Goal: Task Accomplishment & Management: Complete application form

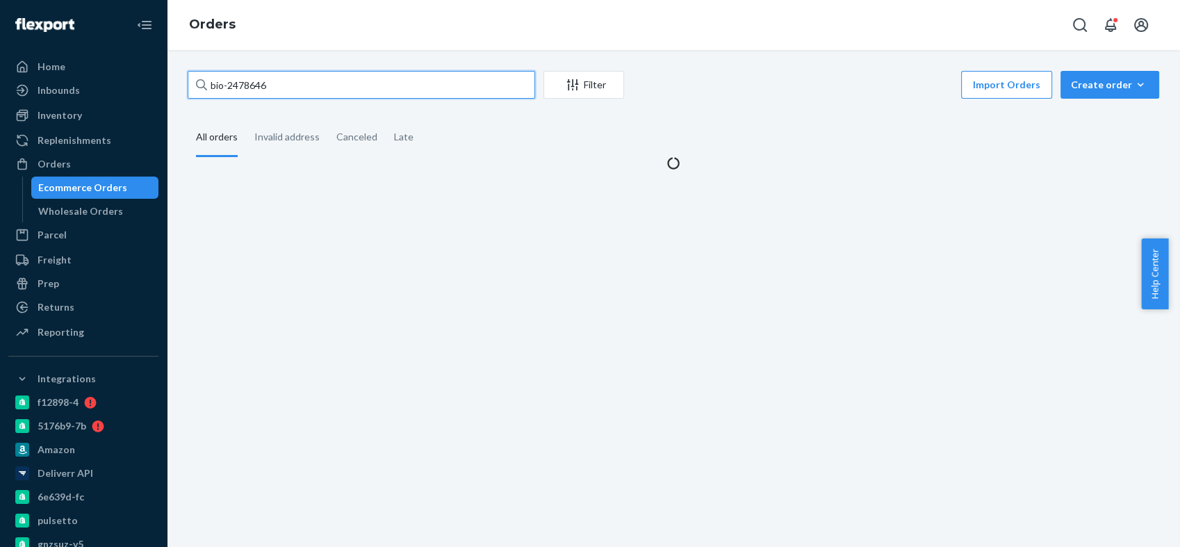
click at [256, 83] on input "bio-2478646" at bounding box center [362, 85] width 348 height 28
paste input "10993"
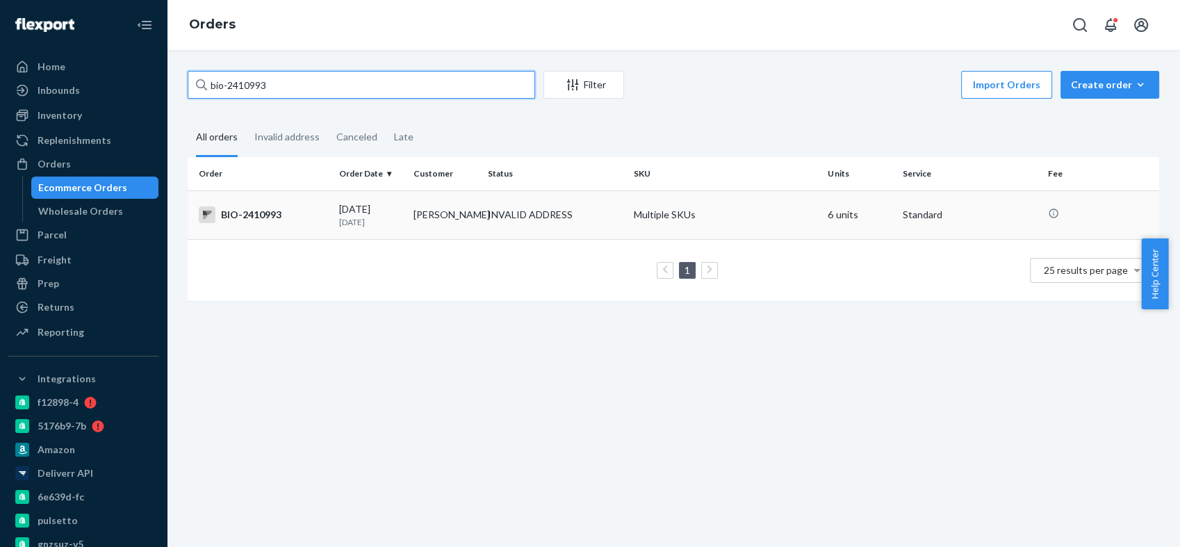
type input "bio-2410993"
click at [266, 218] on div "BIO-2410993" at bounding box center [263, 214] width 129 height 17
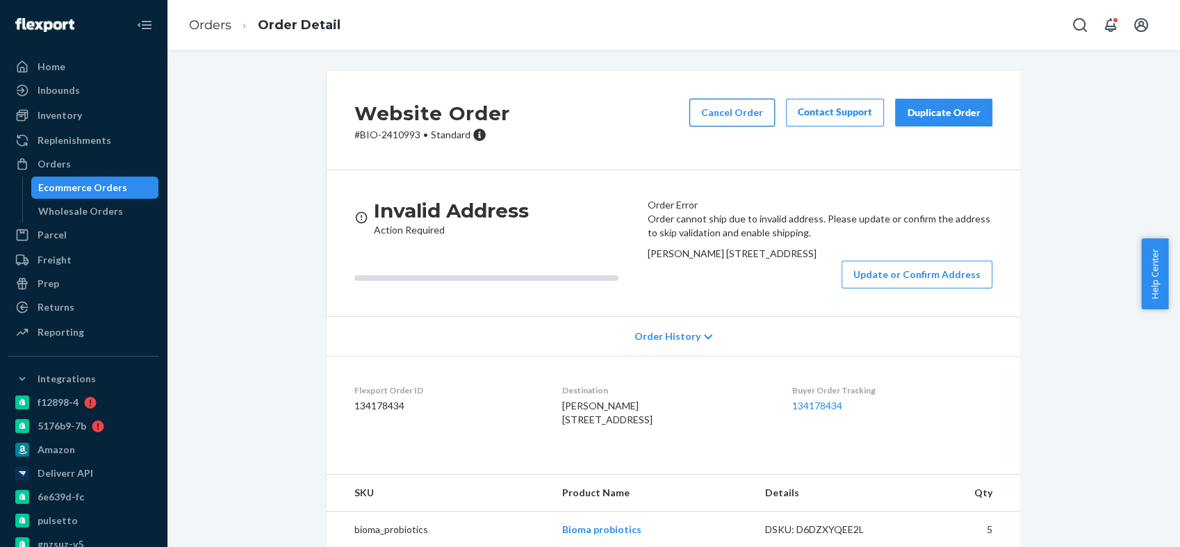
click at [728, 115] on button "Cancel Order" at bounding box center [731, 113] width 85 height 28
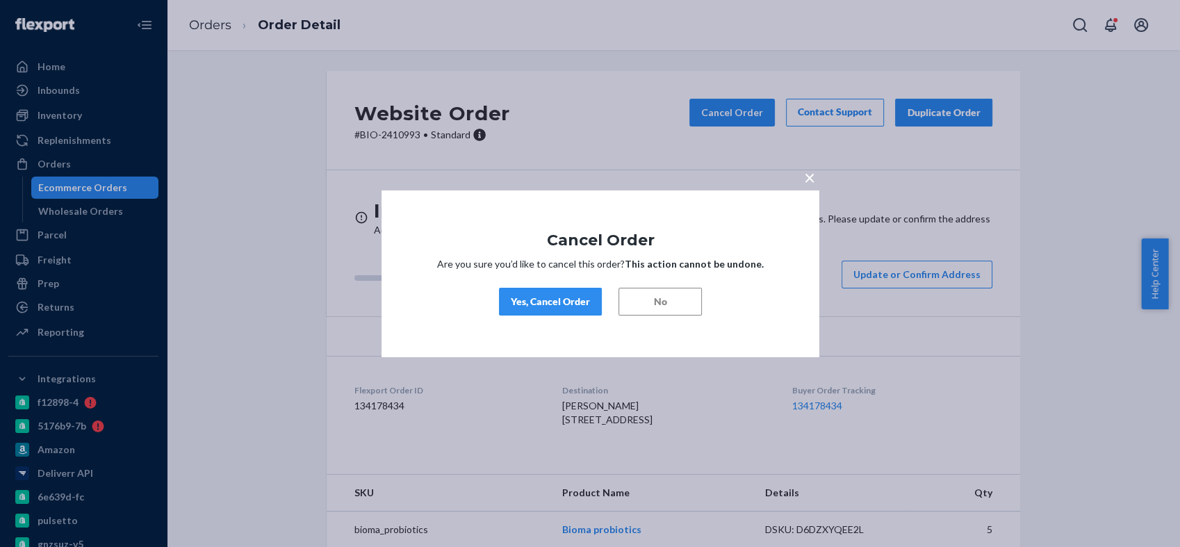
click at [545, 307] on div "Yes, Cancel Order" at bounding box center [550, 302] width 79 height 14
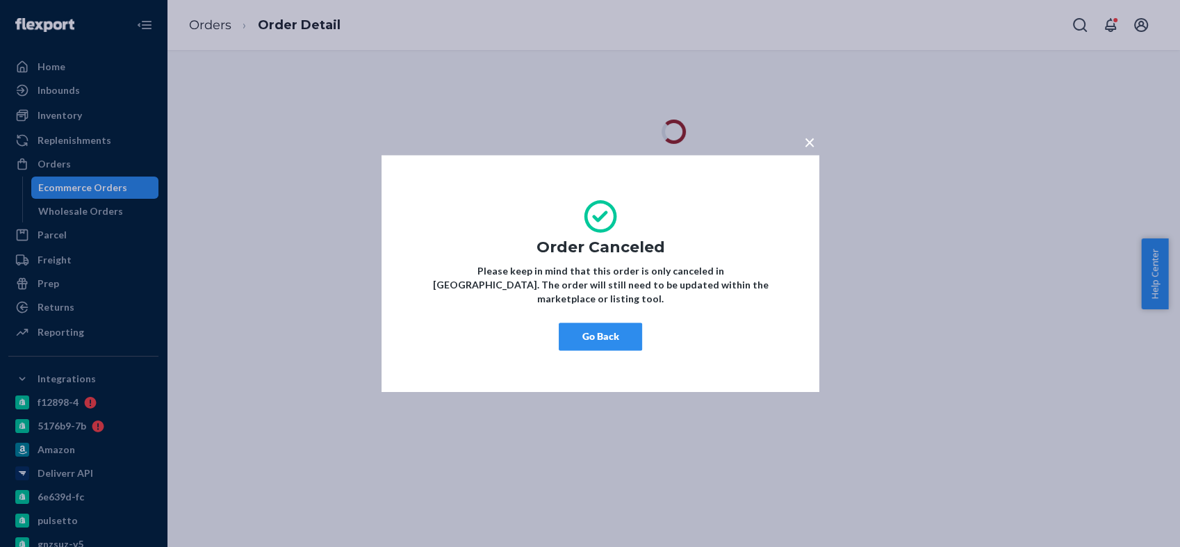
click at [626, 322] on button "Go Back" at bounding box center [600, 336] width 83 height 28
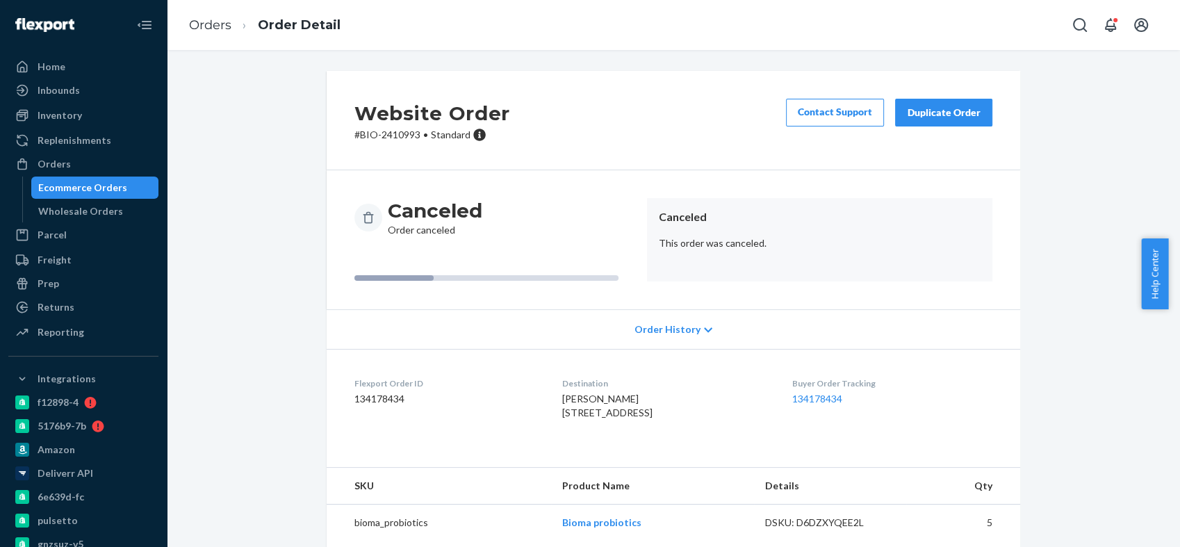
scroll to position [74, 0]
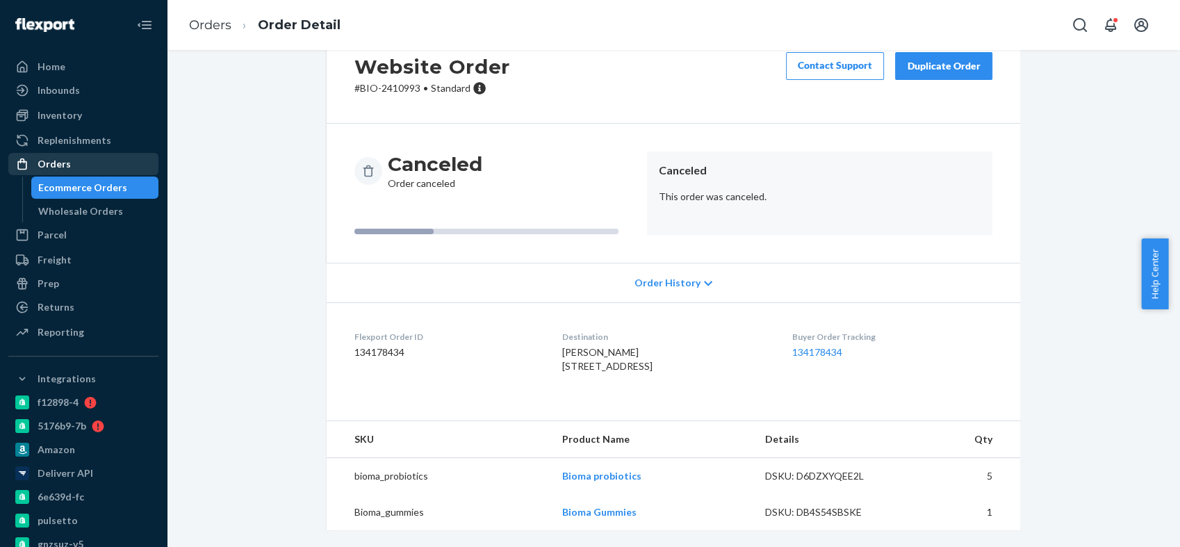
click at [113, 160] on div "Orders" at bounding box center [83, 163] width 147 height 19
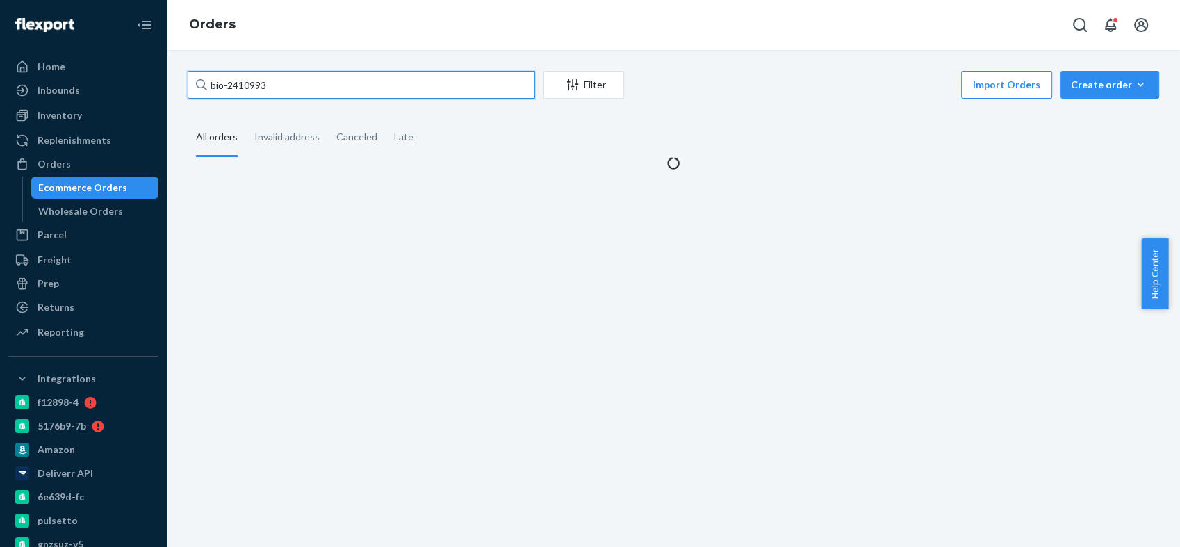
click at [256, 81] on input "bio-2410993" at bounding box center [362, 85] width 348 height 28
paste input "71241"
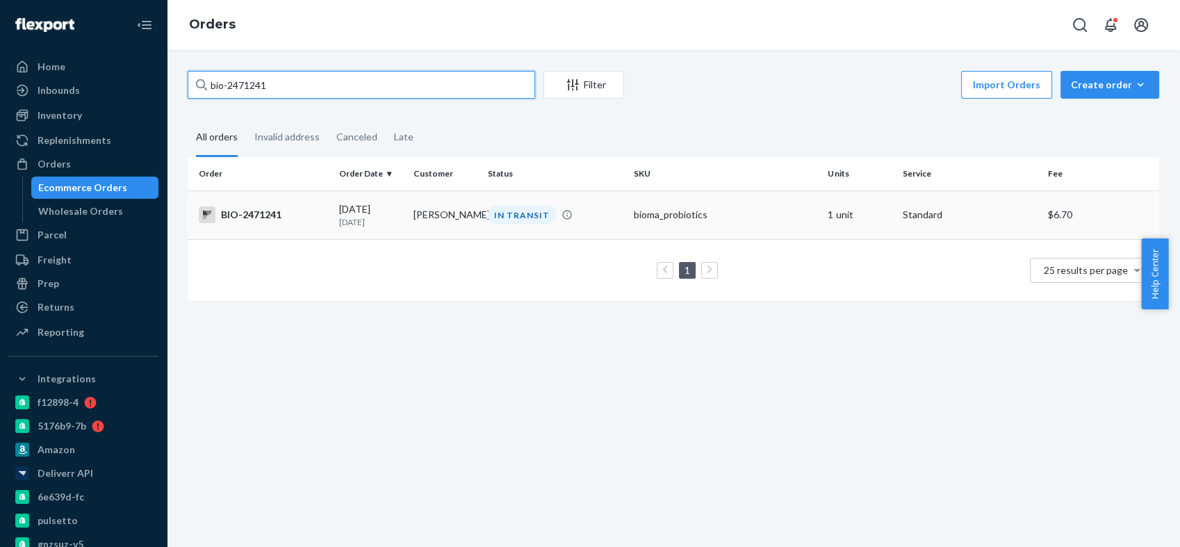
type input "bio-2471241"
click at [254, 204] on td "BIO-2471241" at bounding box center [261, 214] width 146 height 49
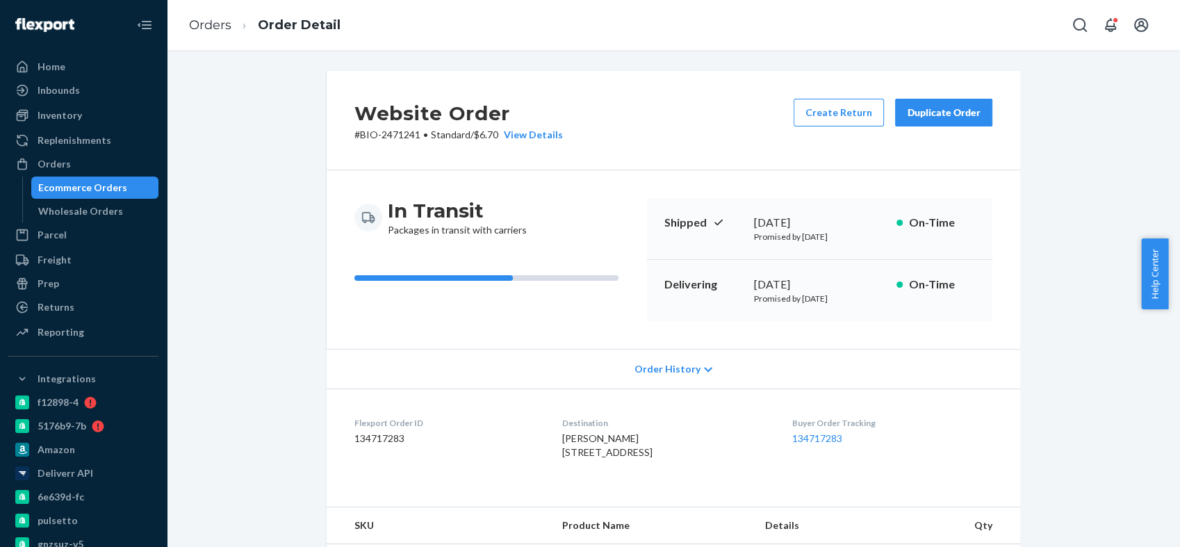
scroll to position [231, 0]
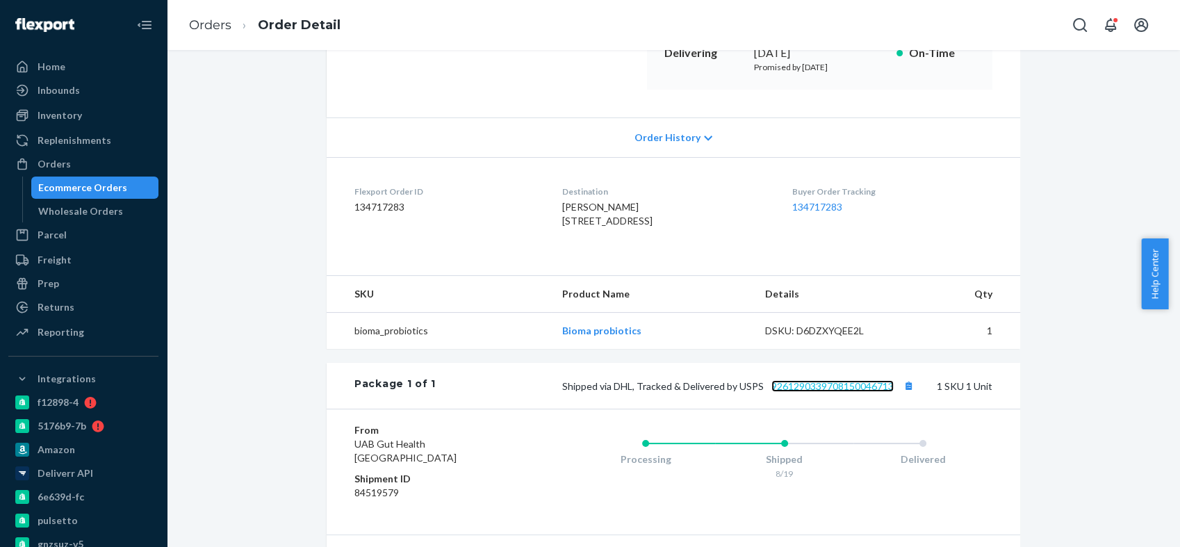
click at [843, 392] on link "9261290339708150046713" at bounding box center [832, 386] width 122 height 12
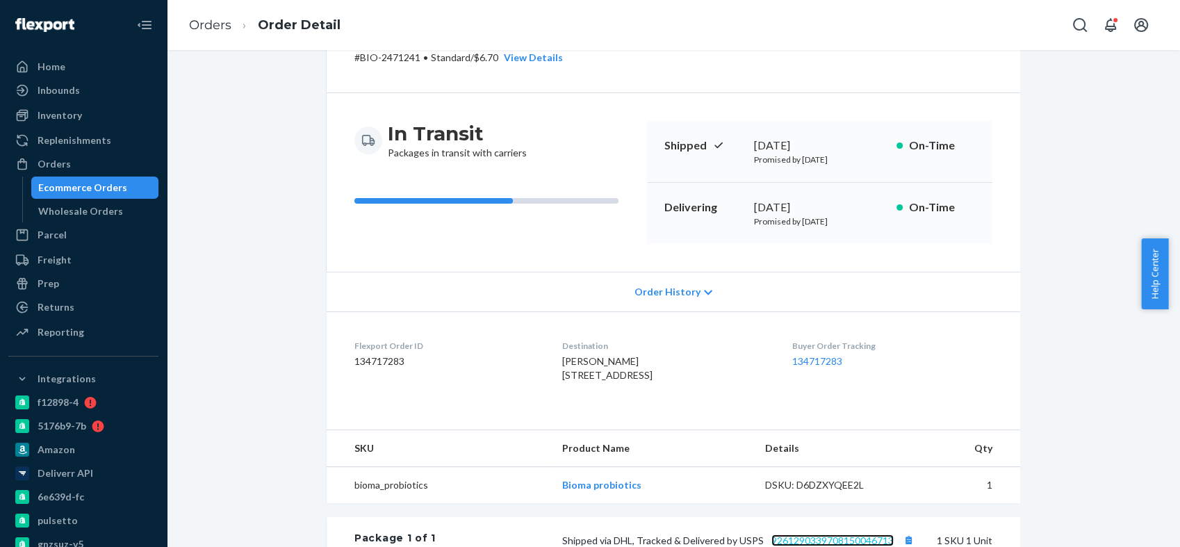
scroll to position [0, 0]
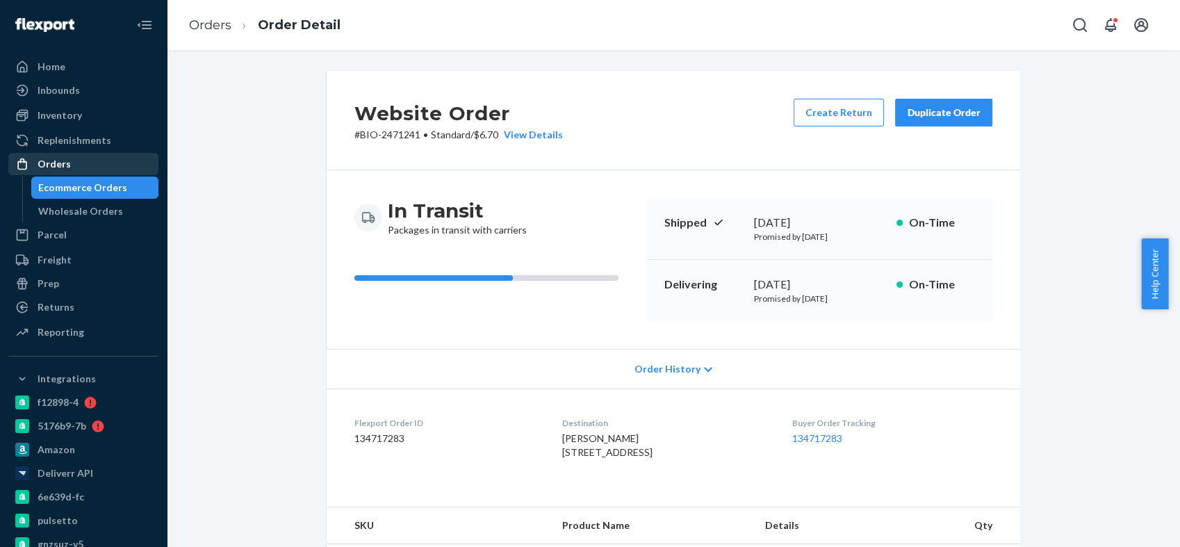
click at [84, 161] on div "Orders" at bounding box center [83, 163] width 147 height 19
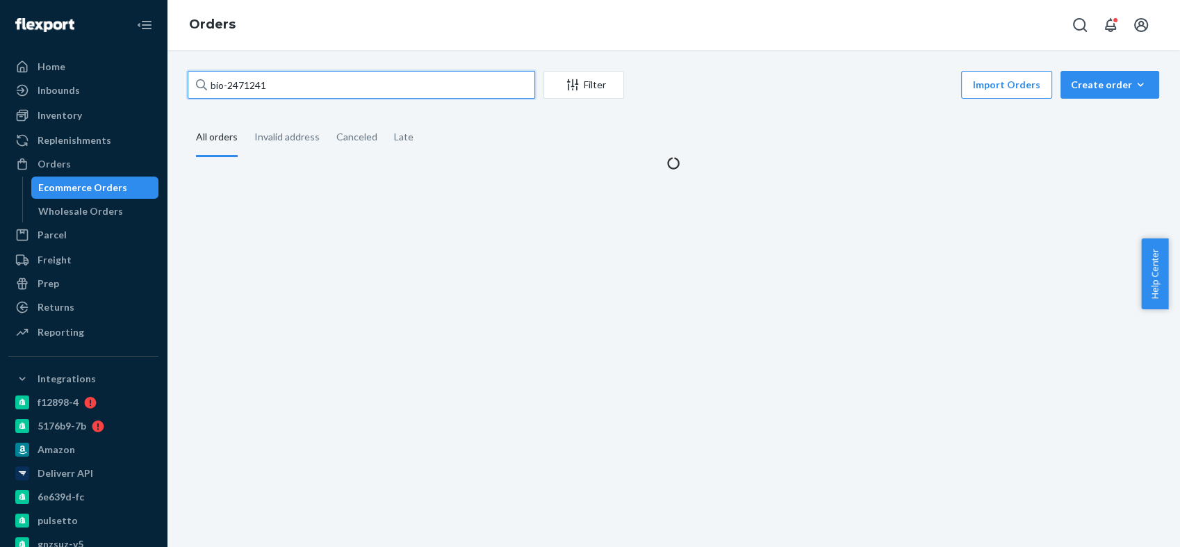
click at [253, 79] on input "bio-2471241" at bounding box center [362, 85] width 348 height 28
paste input "43017"
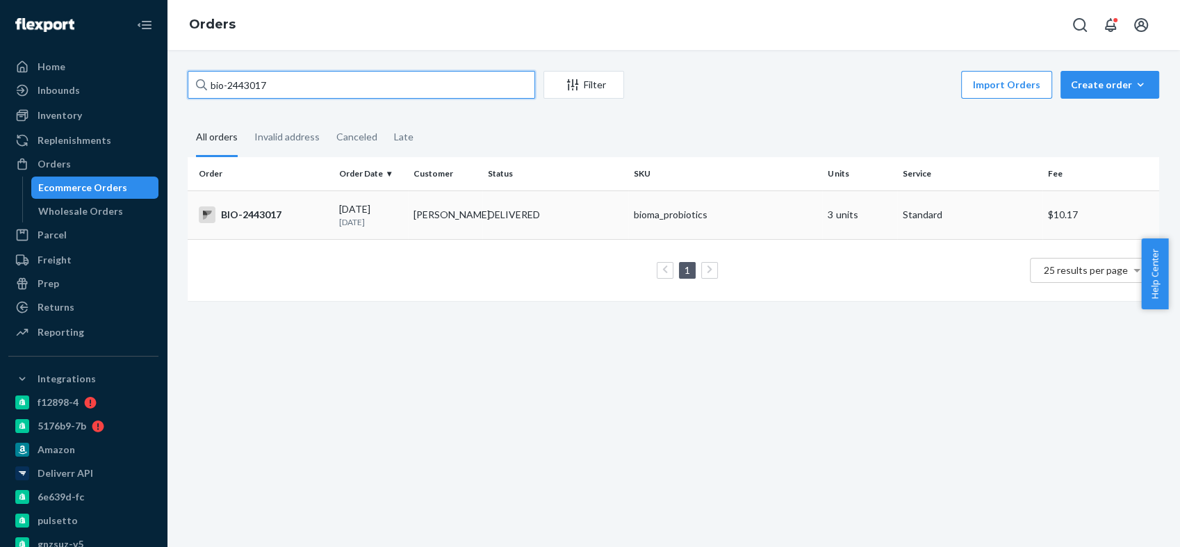
type input "bio-2443017"
click at [258, 215] on div "BIO-2443017" at bounding box center [263, 214] width 129 height 17
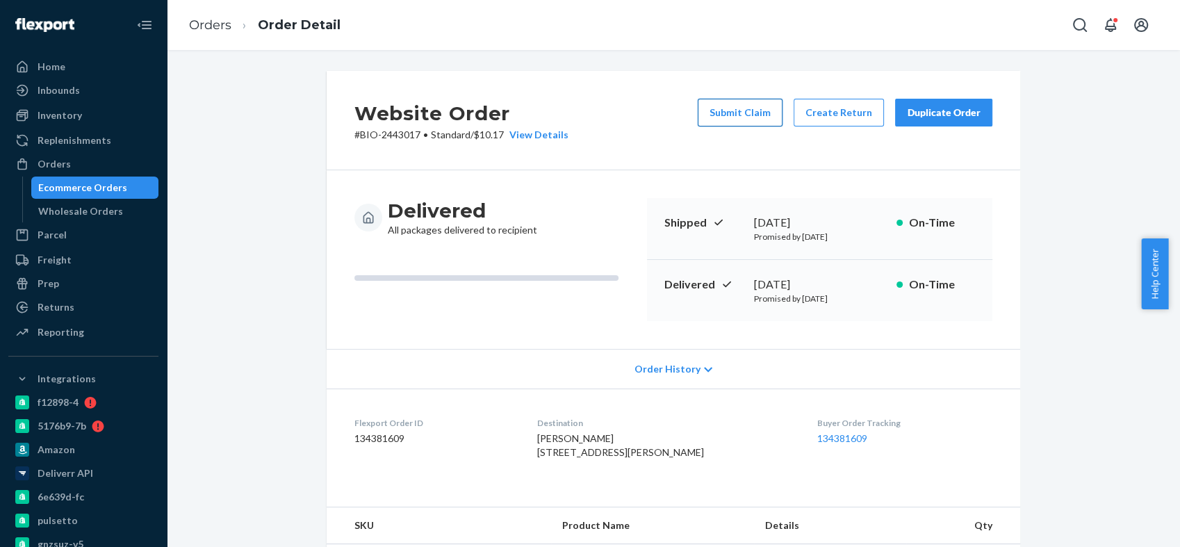
click at [763, 111] on button "Submit Claim" at bounding box center [740, 113] width 85 height 28
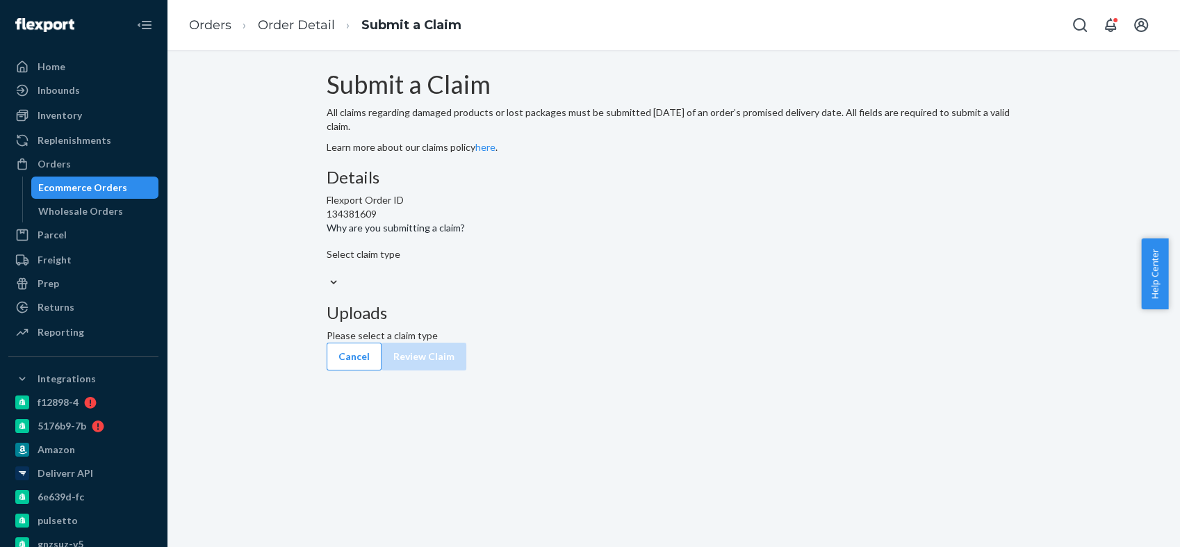
click at [1060, 126] on div "Submit a Claim All claims regarding damaged products or lost packages must be s…" at bounding box center [673, 221] width 993 height 300
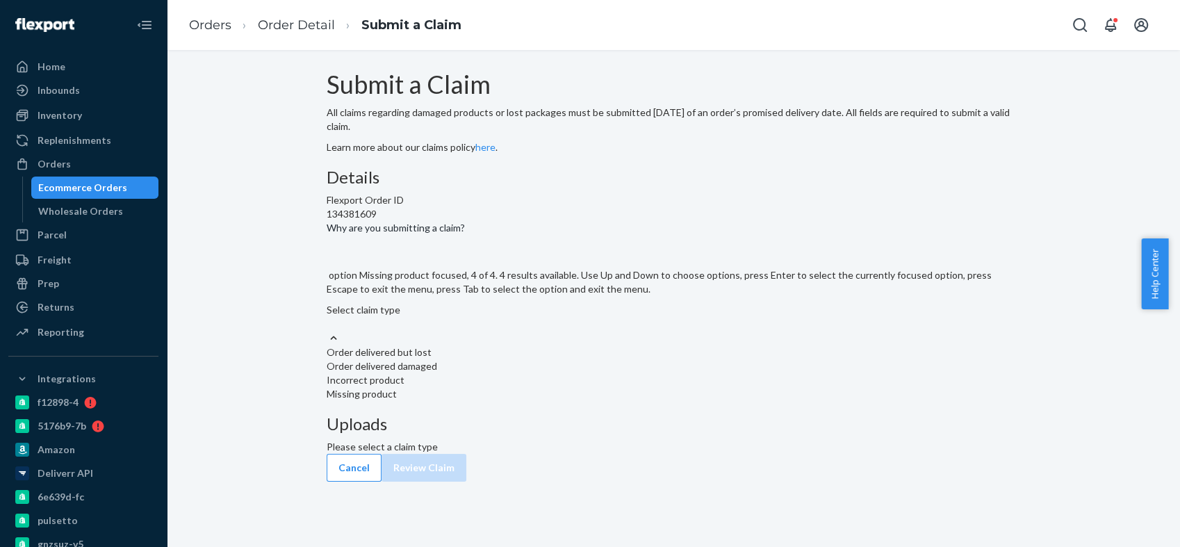
click at [534, 401] on div "Missing product" at bounding box center [674, 394] width 694 height 14
click at [328, 331] on input "Why are you submitting a claim? option Missing product focused, 4 of 4. 4 resul…" at bounding box center [327, 324] width 1 height 14
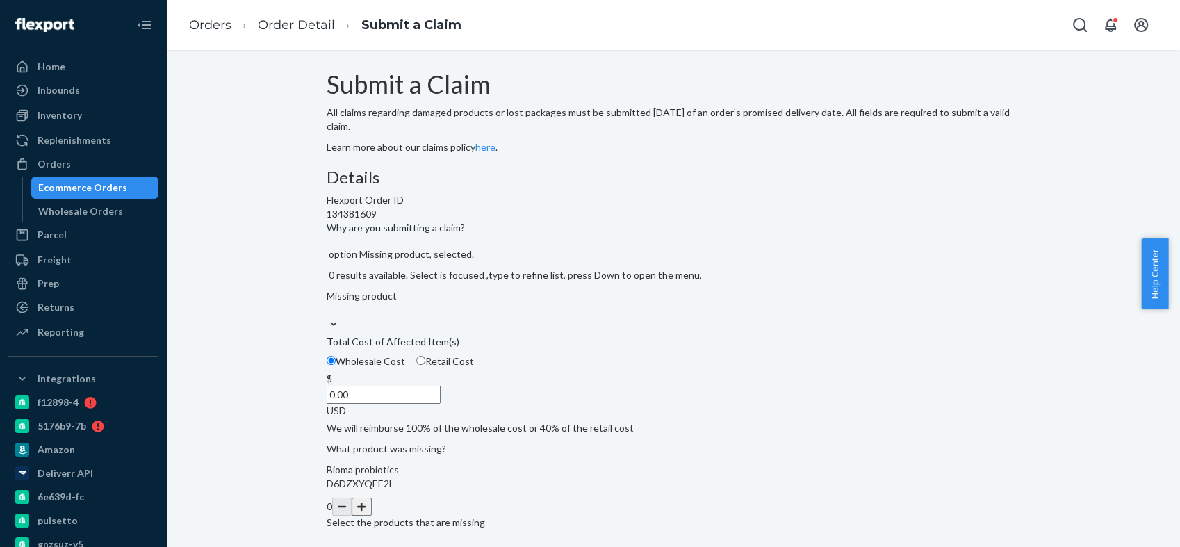
click at [441, 404] on input "0.00" at bounding box center [384, 395] width 114 height 18
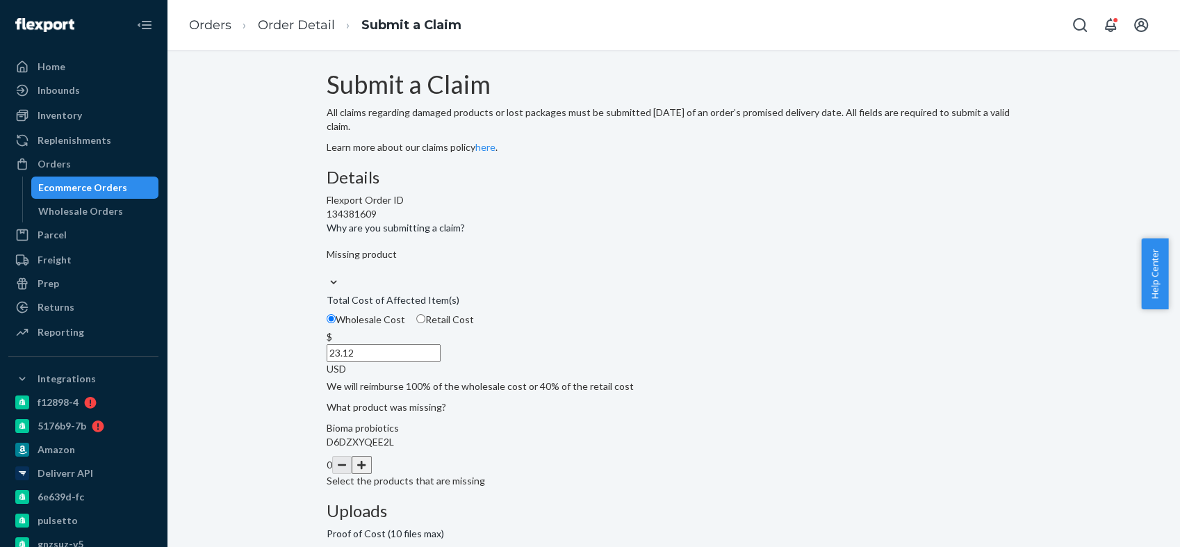
scroll to position [231, 0]
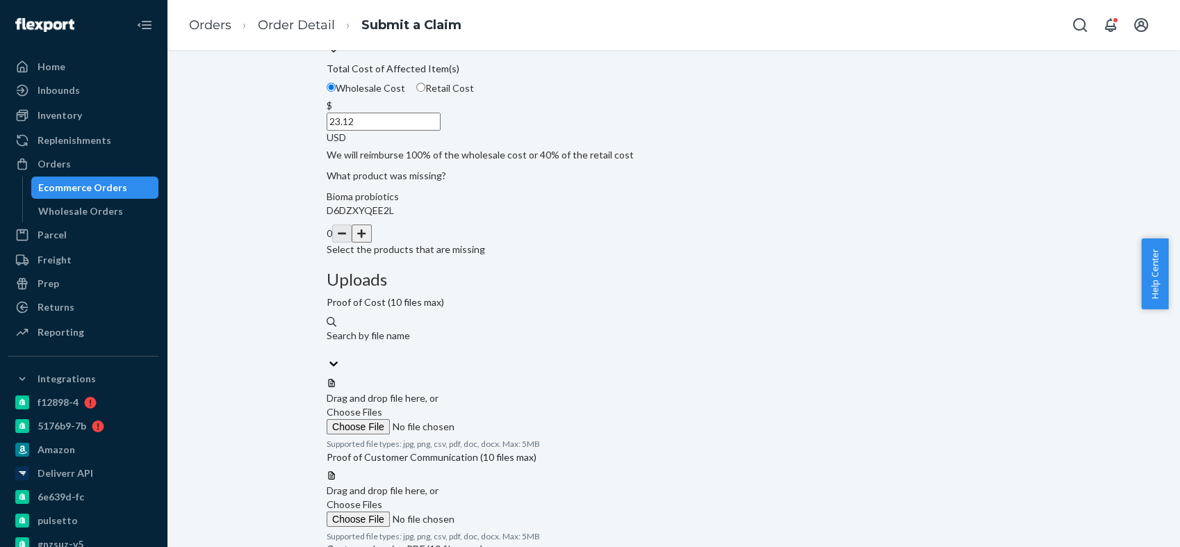
type input "23.12"
click at [371, 243] on button "button" at bounding box center [361, 233] width 19 height 18
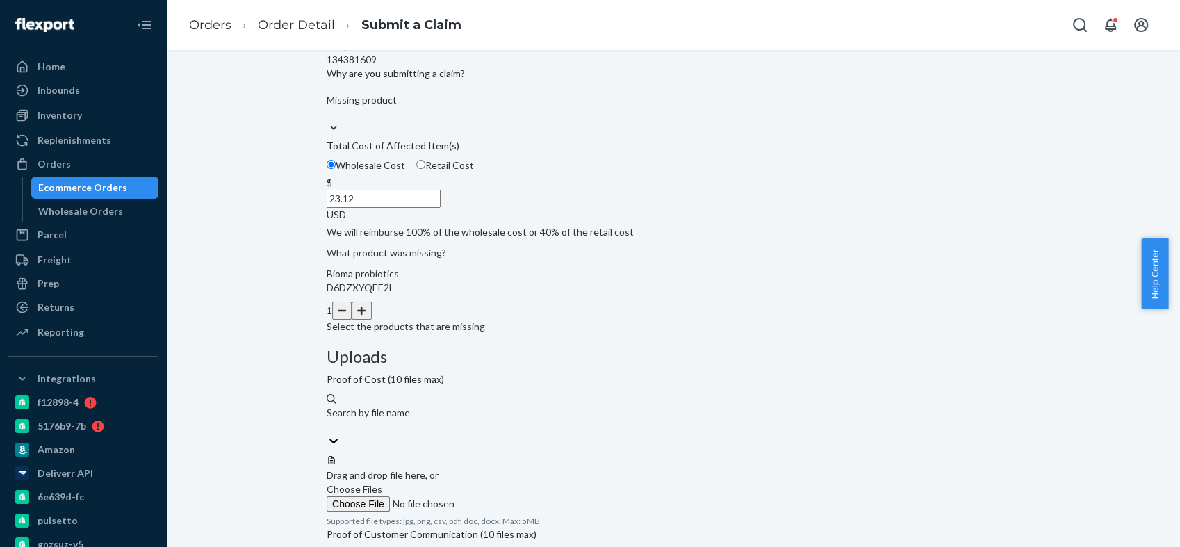
click at [516, 482] on label "Choose Files" at bounding box center [421, 496] width 189 height 29
click at [516, 496] on input "Choose Files" at bounding box center [421, 503] width 189 height 15
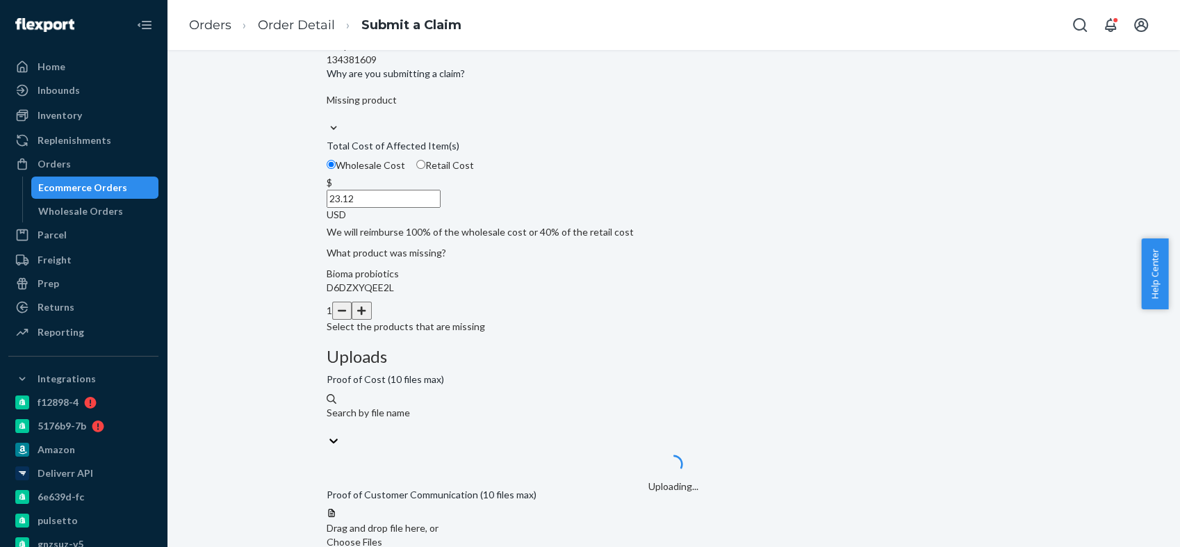
scroll to position [309, 0]
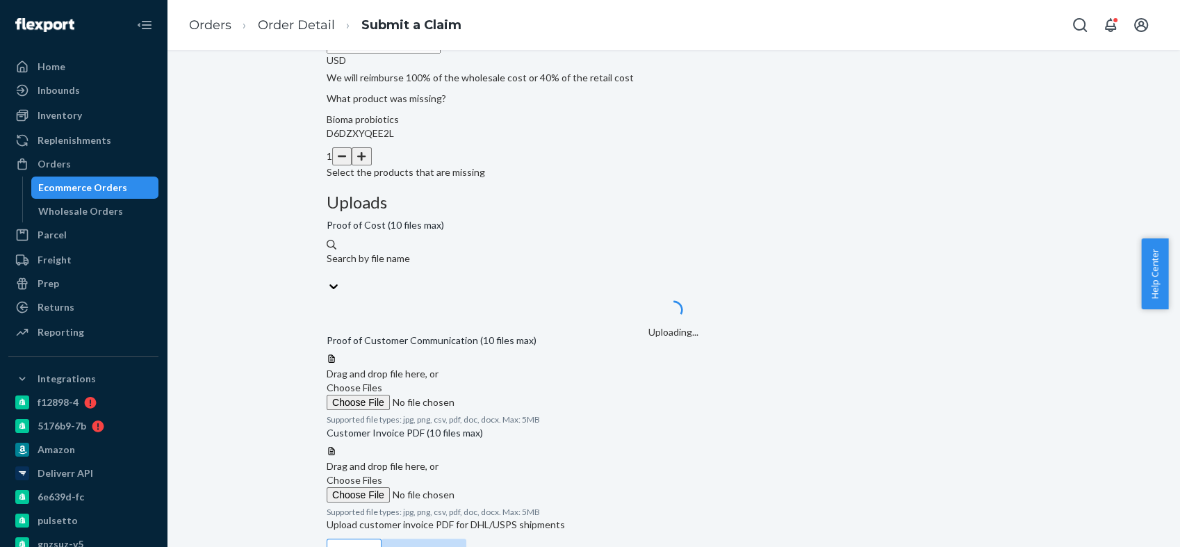
click at [382, 382] on span "Choose Files" at bounding box center [355, 388] width 56 height 12
click at [516, 395] on input "Choose Files" at bounding box center [421, 402] width 189 height 15
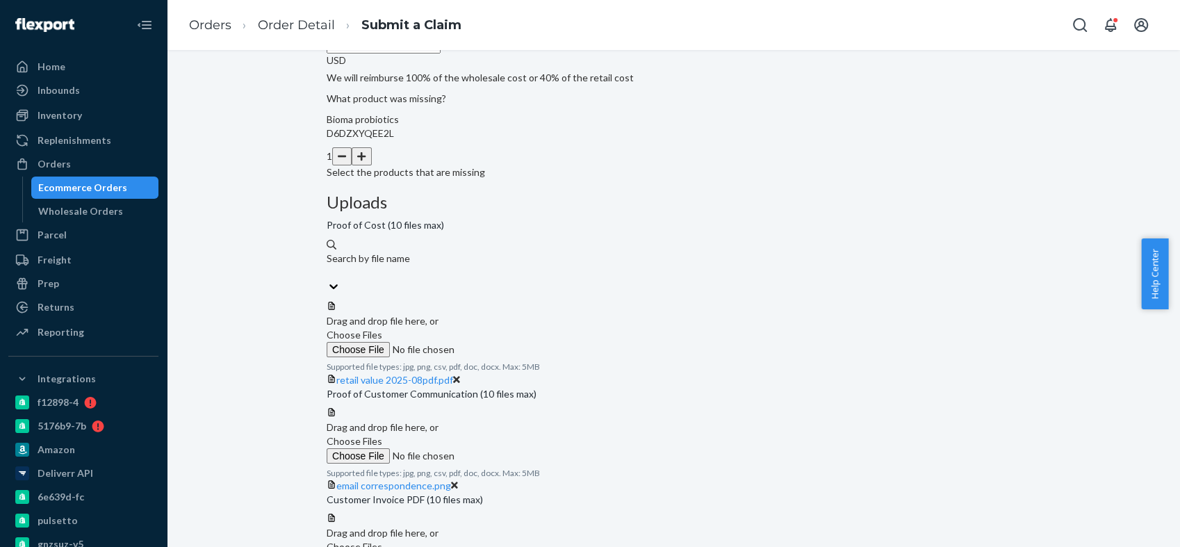
scroll to position [386, 0]
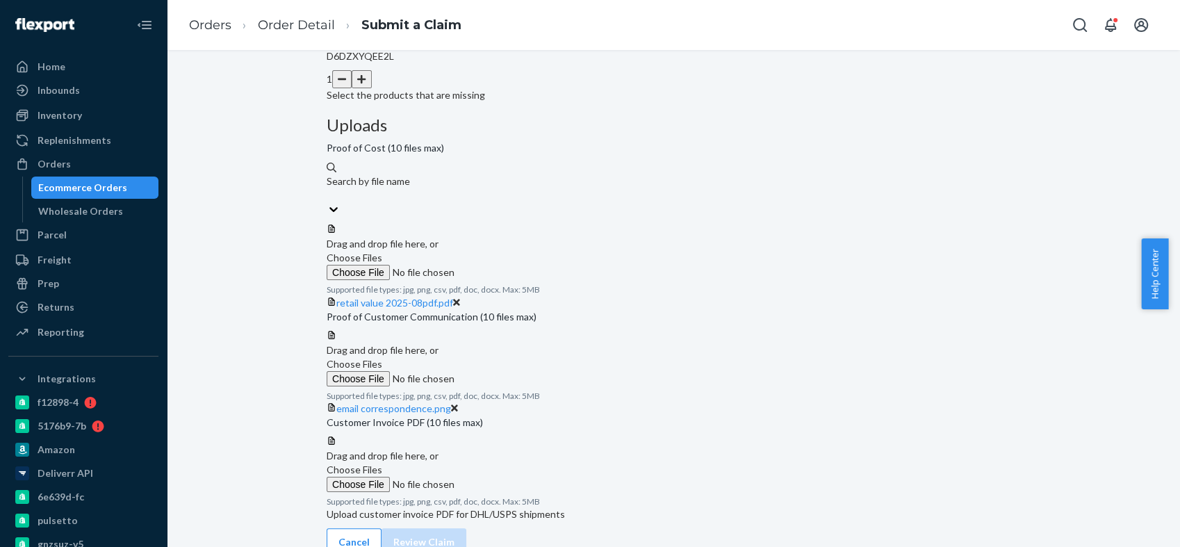
click at [382, 464] on span "Choose Files" at bounding box center [355, 470] width 56 height 12
click at [516, 477] on input "Choose Files" at bounding box center [421, 484] width 189 height 15
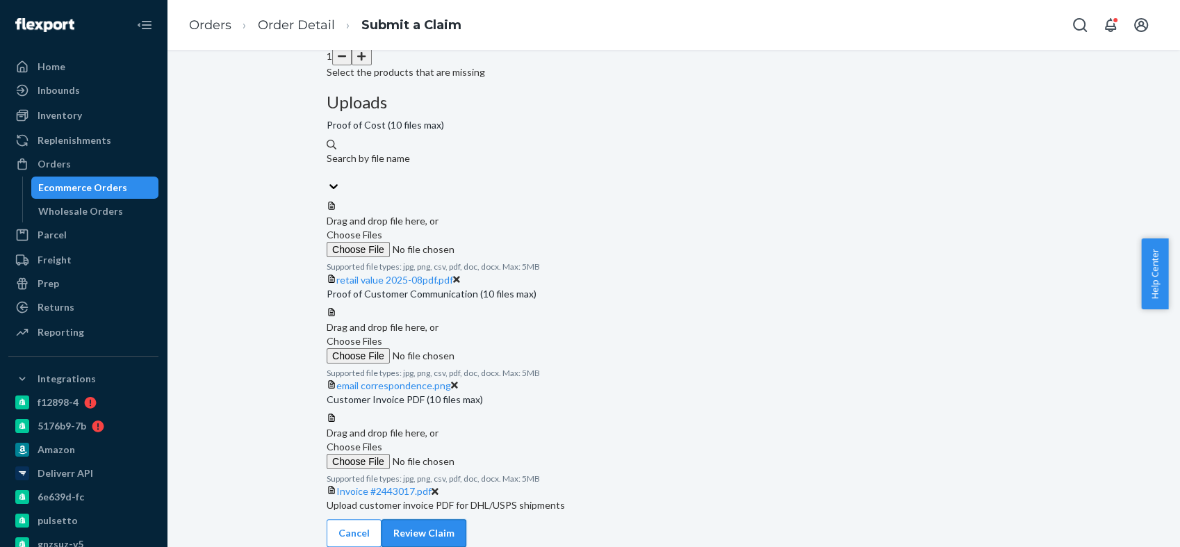
click at [466, 519] on button "Review Claim" at bounding box center [424, 533] width 85 height 28
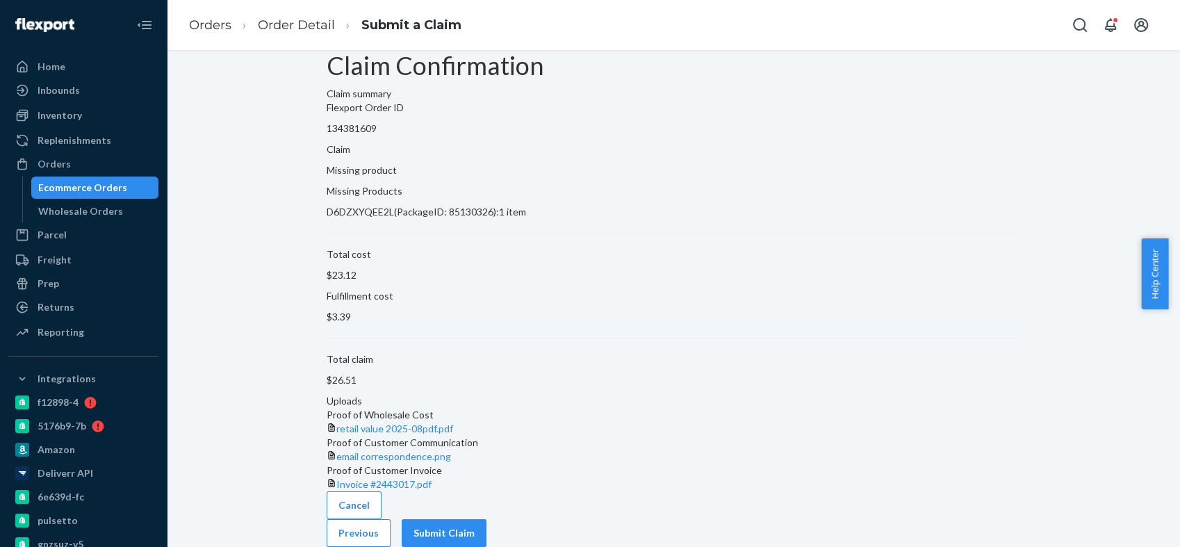
click at [487, 519] on button "Submit Claim" at bounding box center [444, 533] width 85 height 28
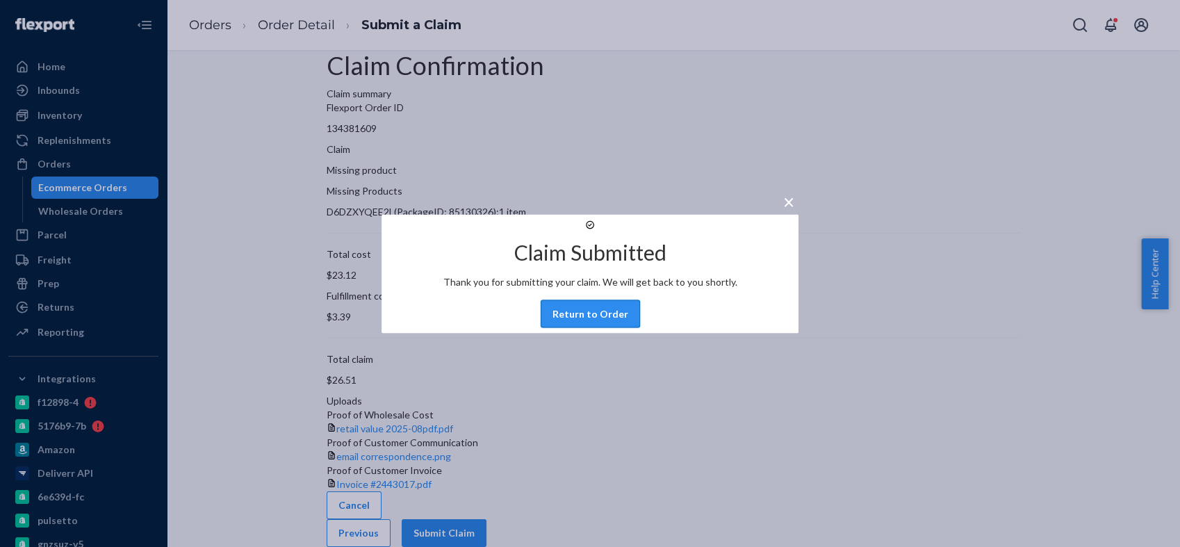
click at [608, 327] on button "Return to Order" at bounding box center [590, 314] width 99 height 28
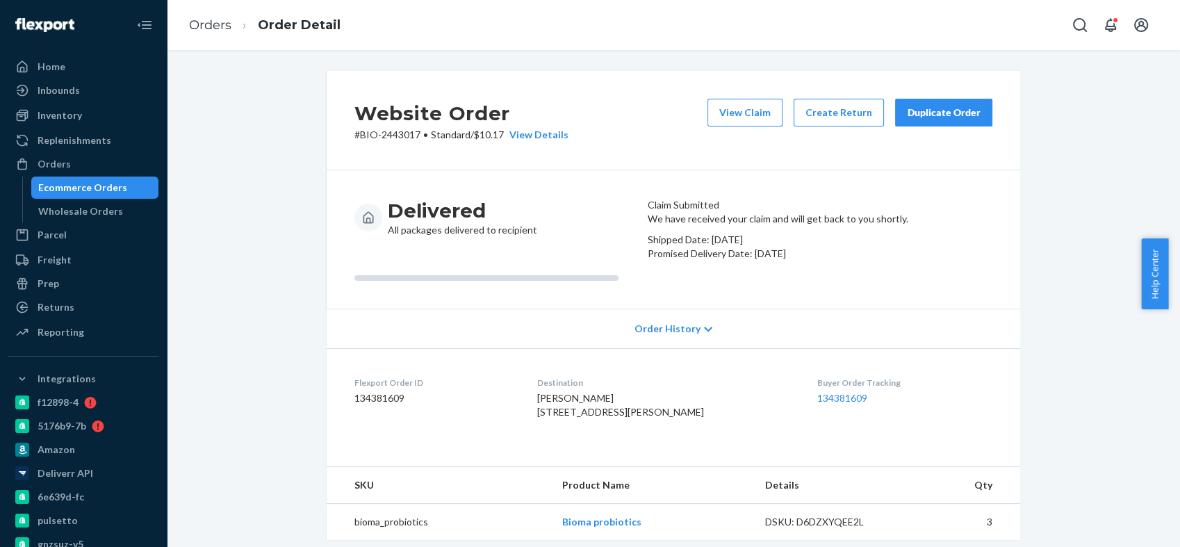
click at [665, 35] on div "Orders Order Detail" at bounding box center [673, 25] width 1013 height 50
click at [256, 109] on div "Website Order # BIO-2443017 • Standard / $10.17 View Details View Claim Create …" at bounding box center [673, 476] width 993 height 810
